Goal: Transaction & Acquisition: Purchase product/service

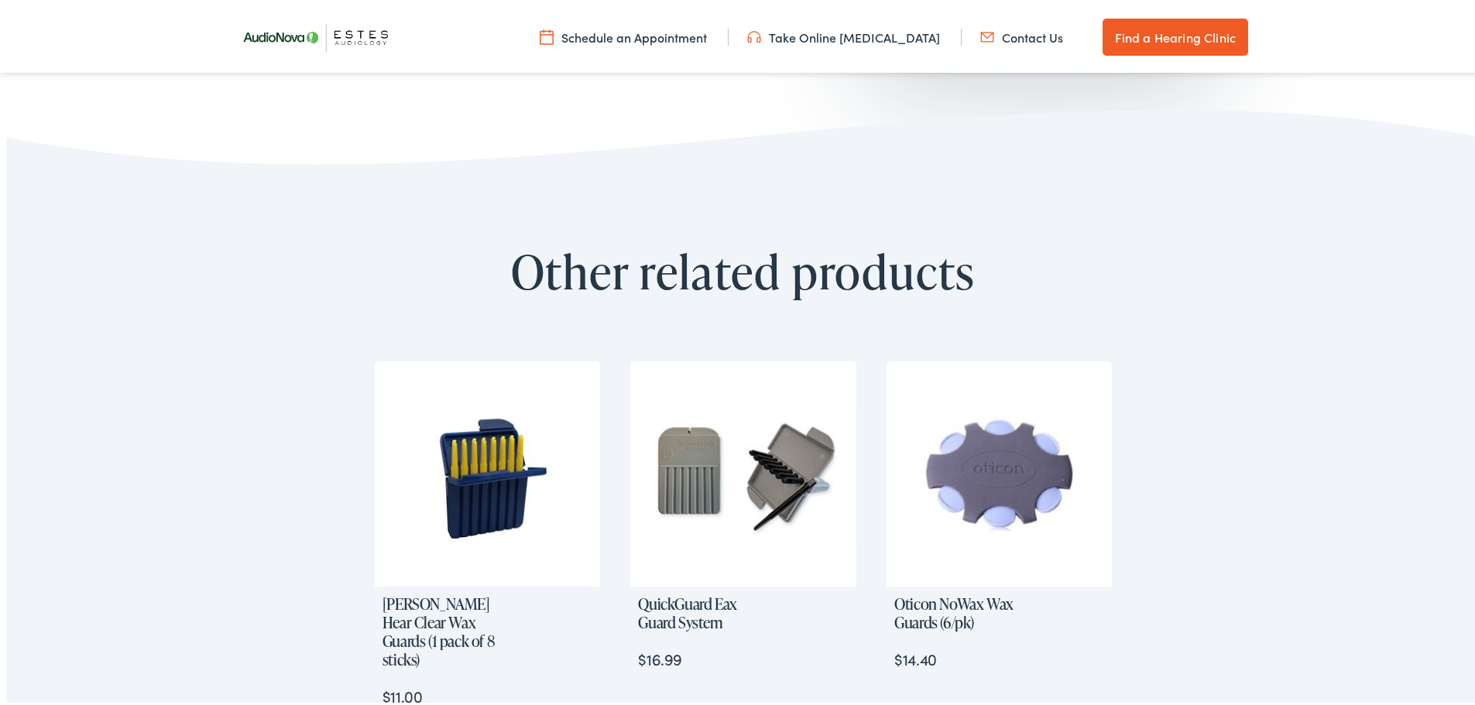
scroll to position [774, 0]
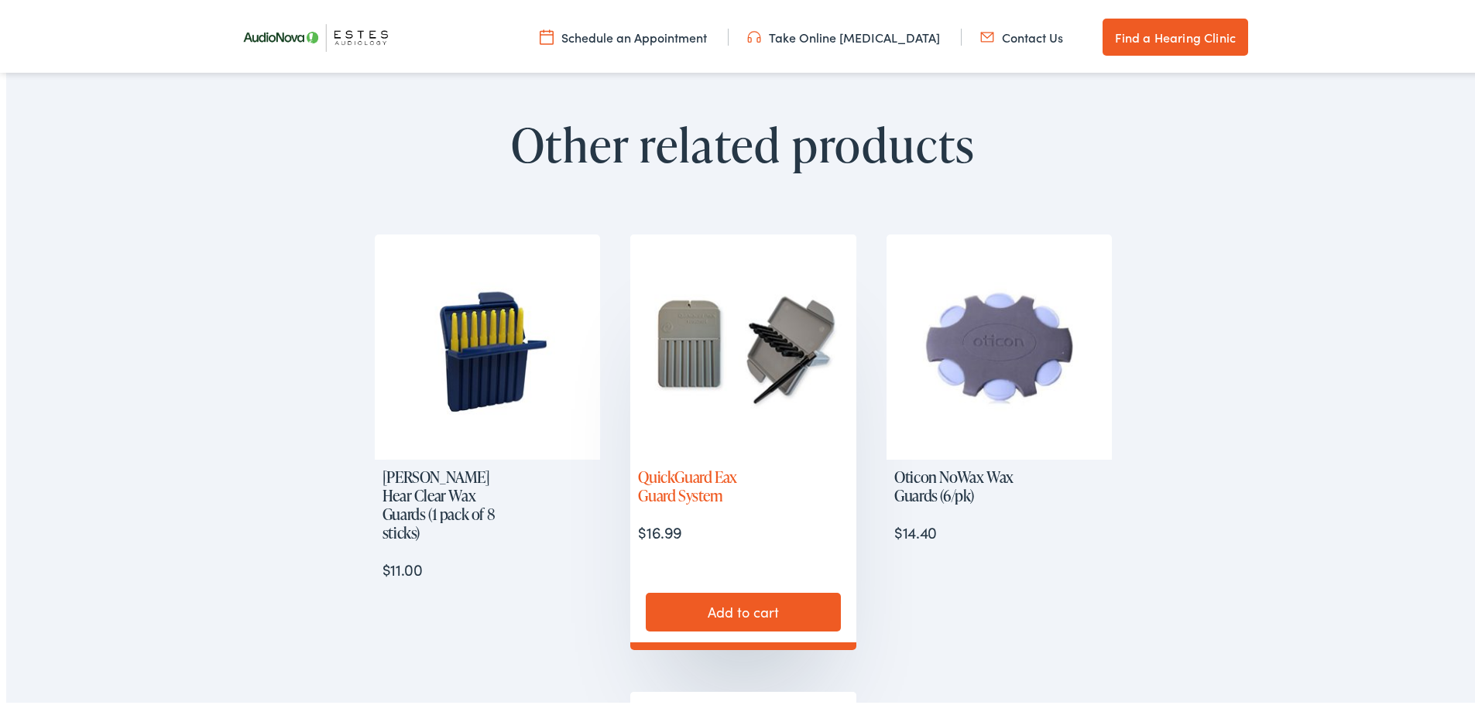
click at [704, 367] on img at bounding box center [742, 343] width 225 height 225
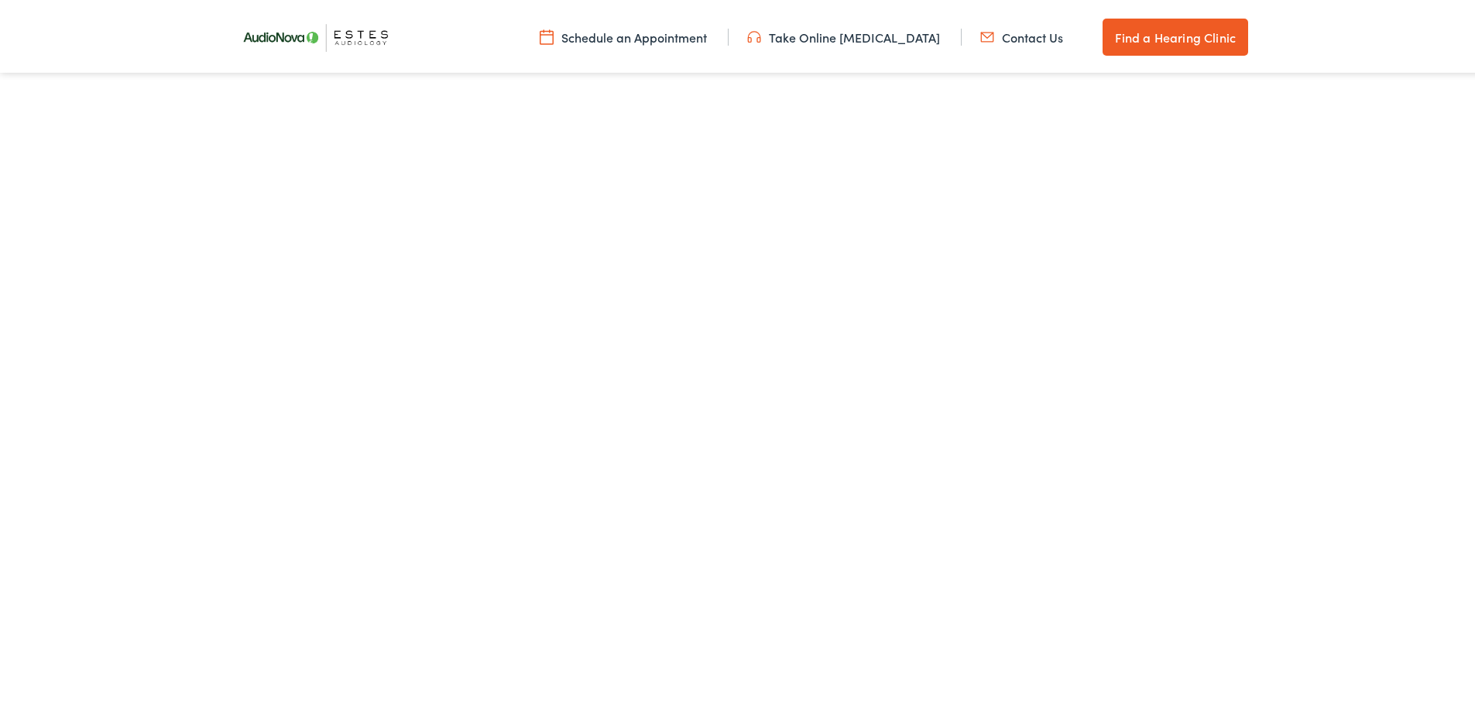
scroll to position [999, 0]
